Goal: Information Seeking & Learning: Understand process/instructions

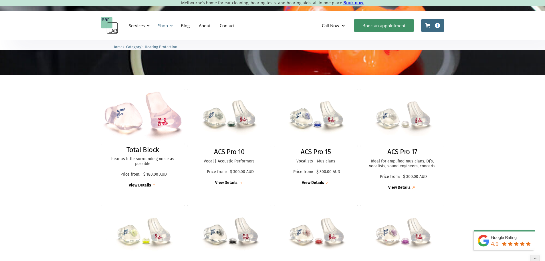
click at [168, 25] on div "Shop" at bounding box center [163, 26] width 10 height 6
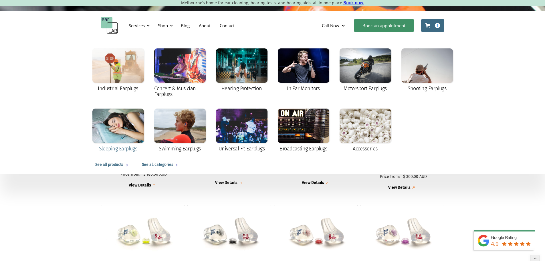
click at [104, 131] on div at bounding box center [117, 125] width 51 height 34
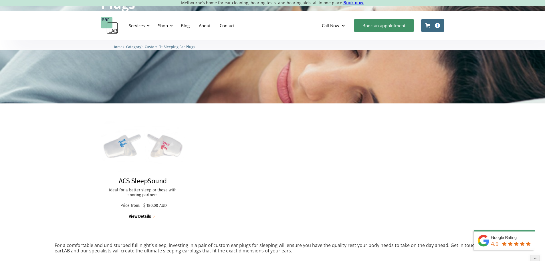
scroll to position [86, 0]
click at [124, 146] on img at bounding box center [143, 147] width 92 height 64
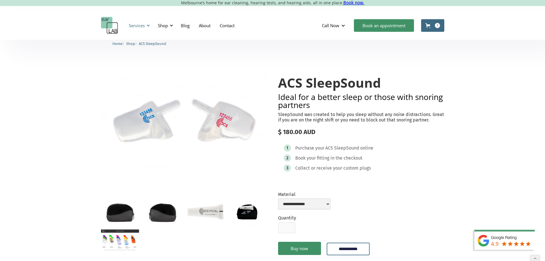
click at [142, 25] on div "Services" at bounding box center [137, 26] width 16 height 6
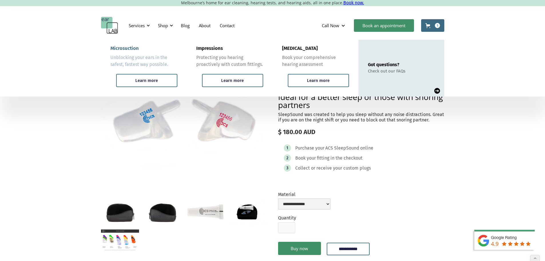
click at [132, 48] on div "Microsuction" at bounding box center [124, 48] width 28 height 6
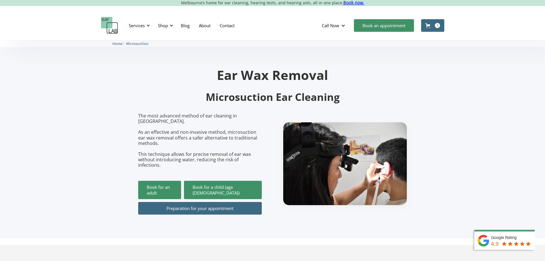
click at [212, 202] on link "Preparation for your appointment" at bounding box center [200, 208] width 124 height 13
